Goal: Information Seeking & Learning: Learn about a topic

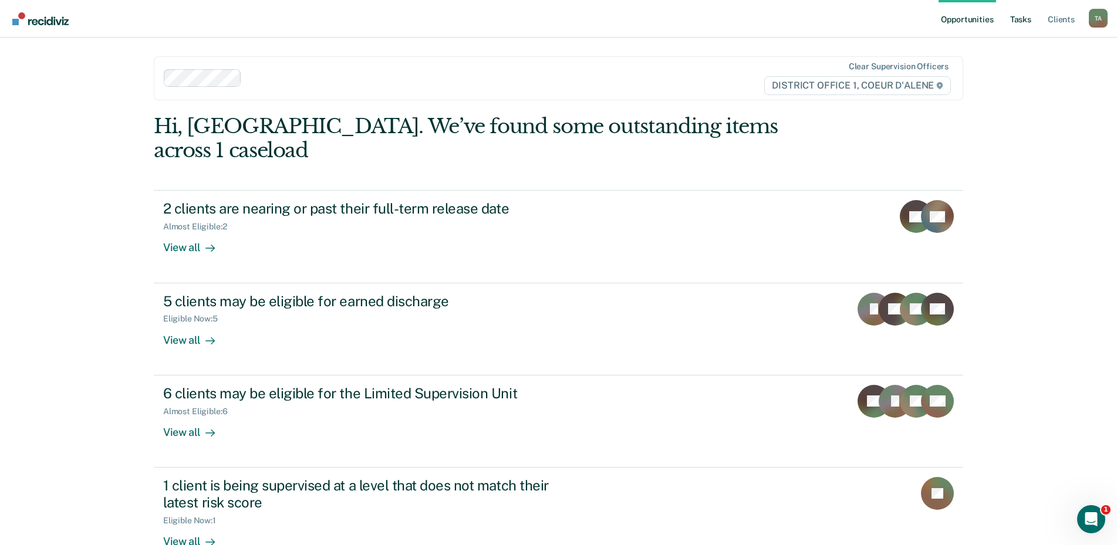
click at [1027, 26] on link "Tasks" at bounding box center [1021, 19] width 26 height 38
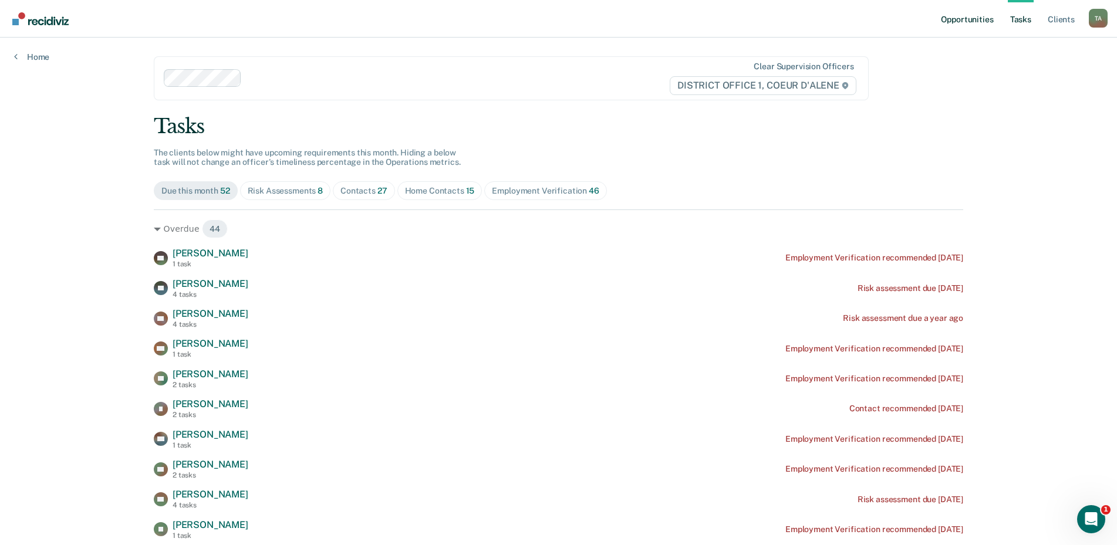
click at [966, 26] on link "Opportunities" at bounding box center [967, 19] width 57 height 38
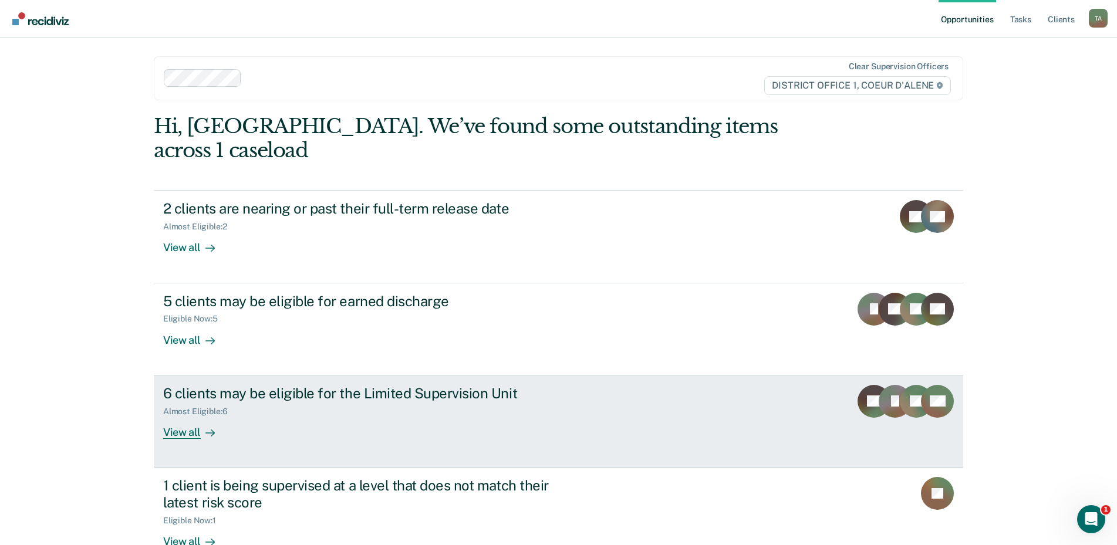
scroll to position [59, 0]
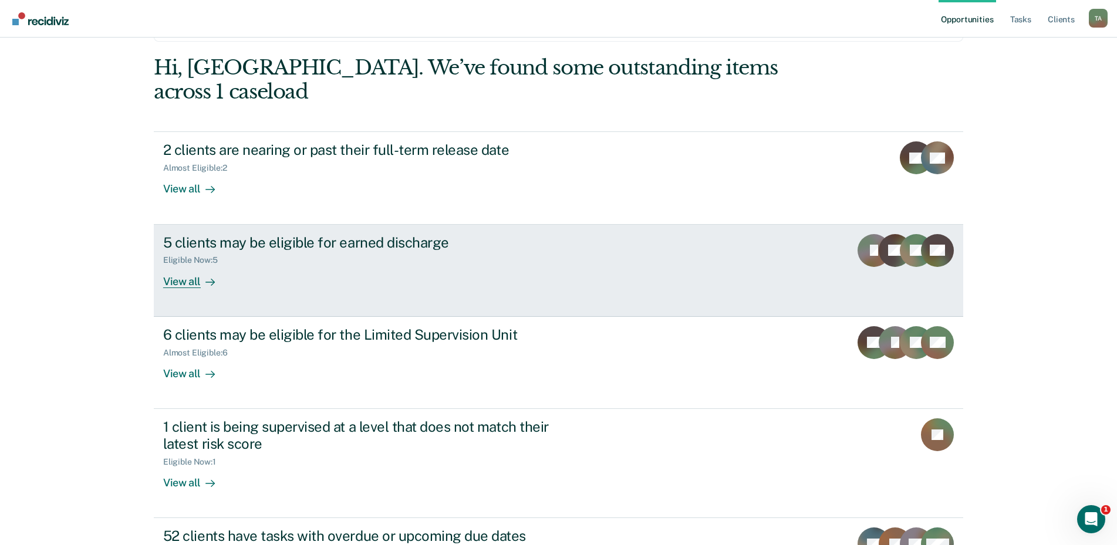
click at [196, 265] on div "View all" at bounding box center [196, 276] width 66 height 23
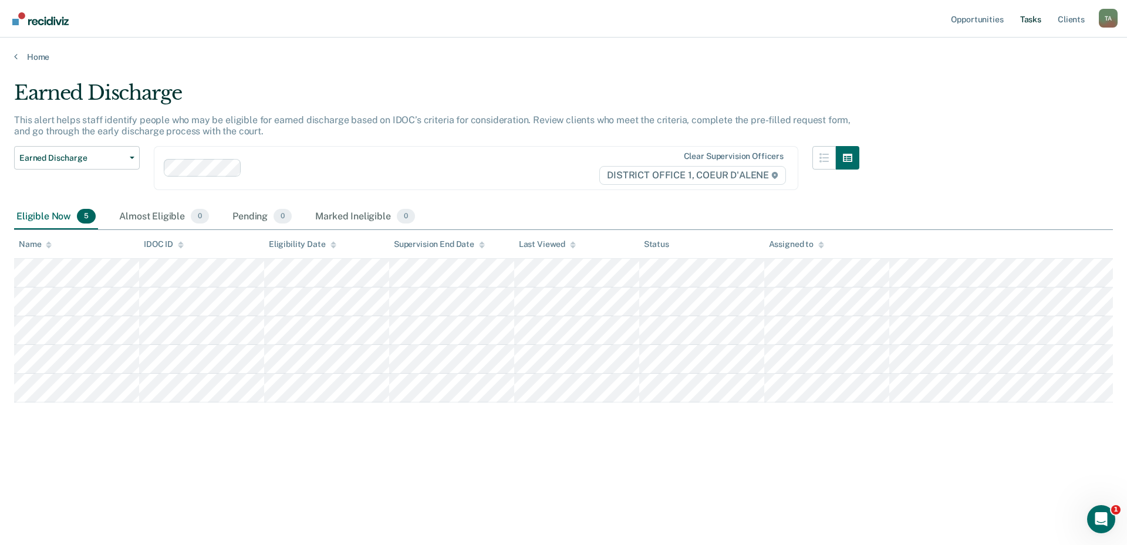
click at [1044, 21] on link "Tasks" at bounding box center [1031, 19] width 26 height 38
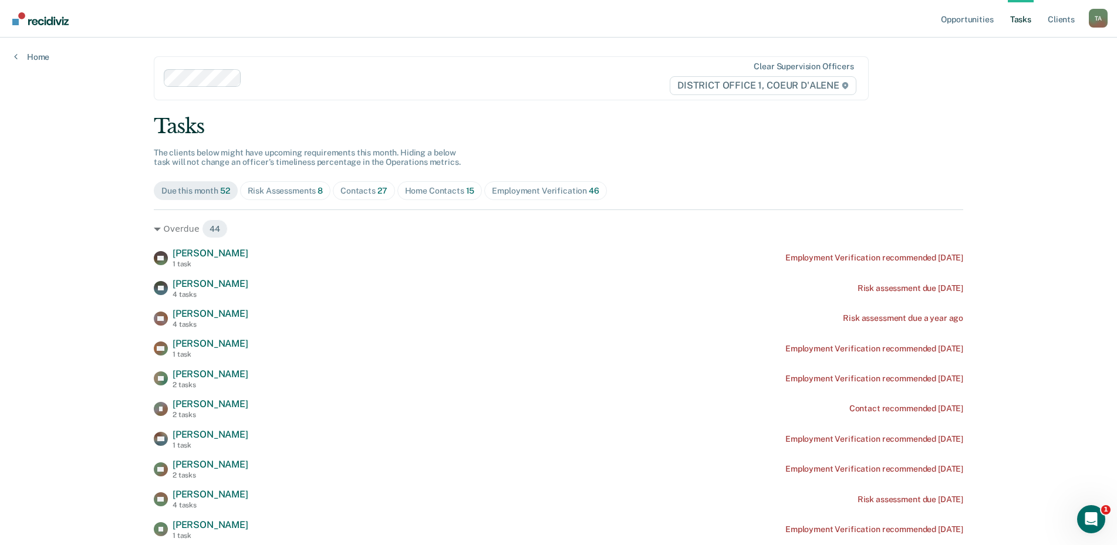
click at [452, 196] on div "Home Contacts 15" at bounding box center [440, 191] width 70 height 10
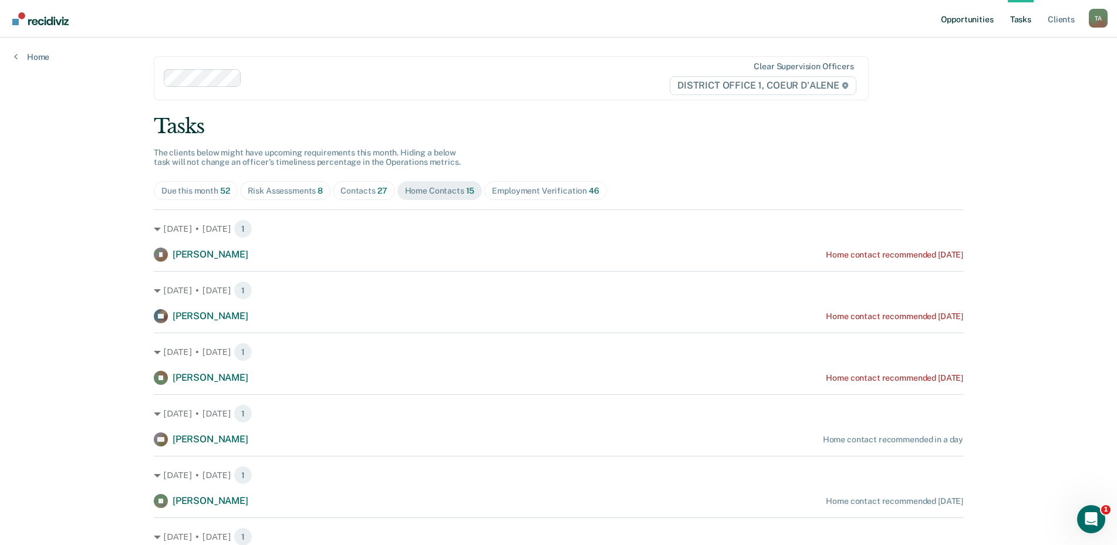
click at [988, 26] on link "Opportunities" at bounding box center [967, 19] width 57 height 38
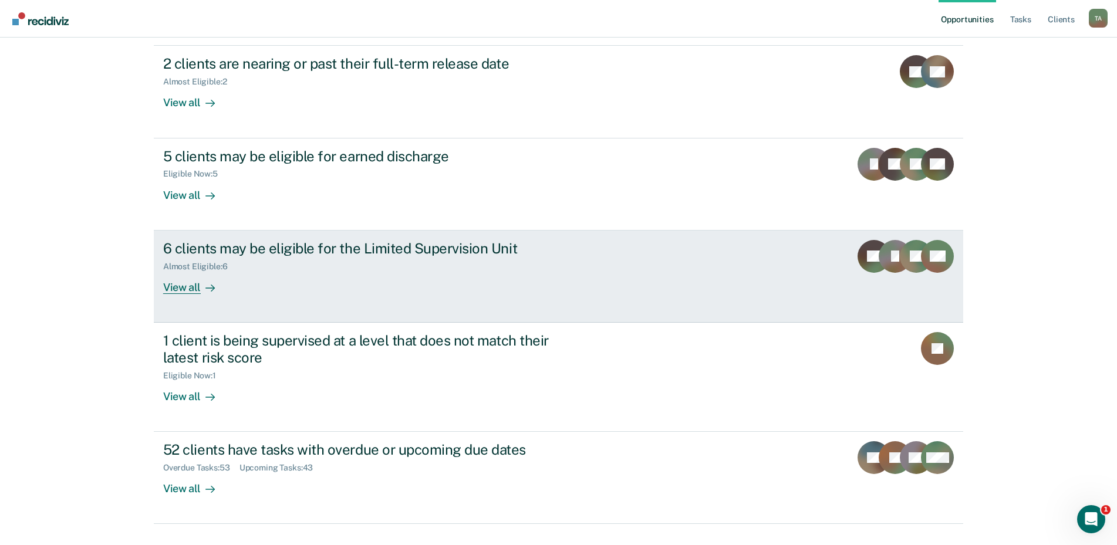
scroll to position [147, 0]
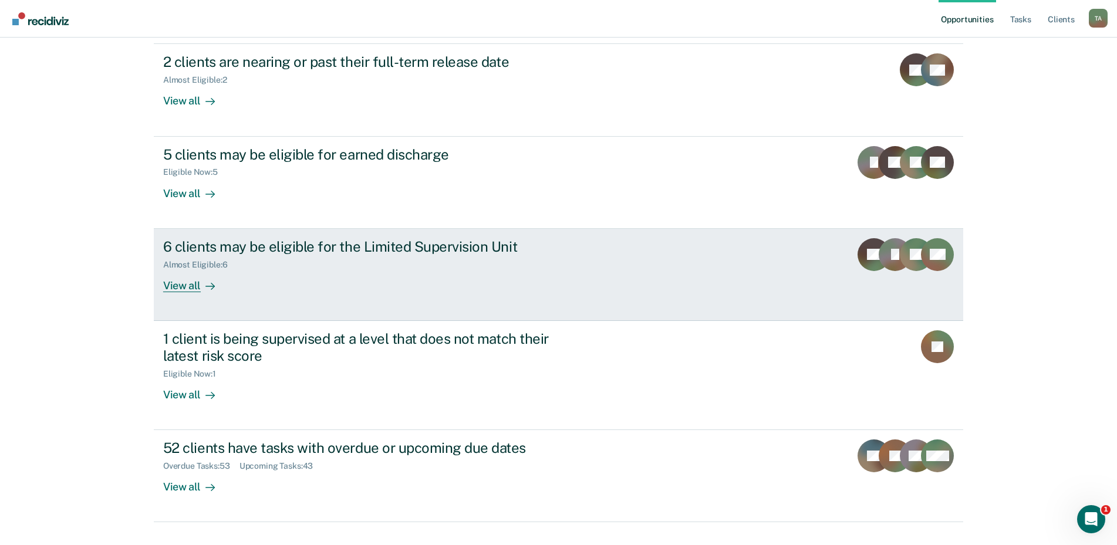
click at [192, 270] on div "View all" at bounding box center [196, 281] width 66 height 23
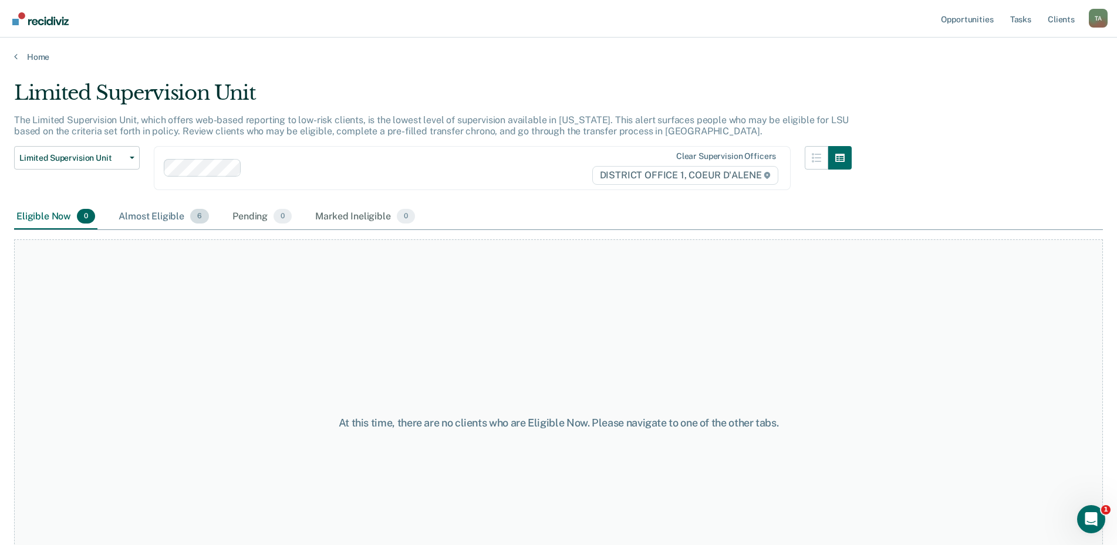
click at [156, 221] on div "Almost Eligible 6" at bounding box center [163, 217] width 95 height 26
